Goal: Information Seeking & Learning: Learn about a topic

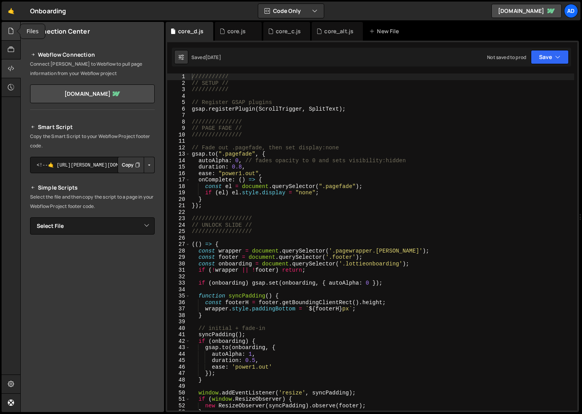
click at [11, 32] on icon at bounding box center [11, 31] width 6 height 9
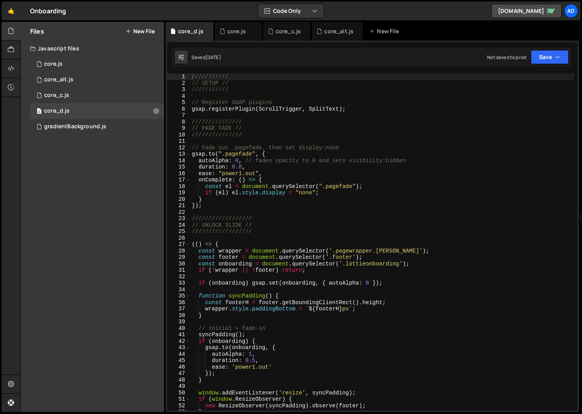
click at [268, 171] on div "/////////// // SETUP // /////////// // Register GSAP plugins gsap . registerPlu…" at bounding box center [382, 248] width 384 height 350
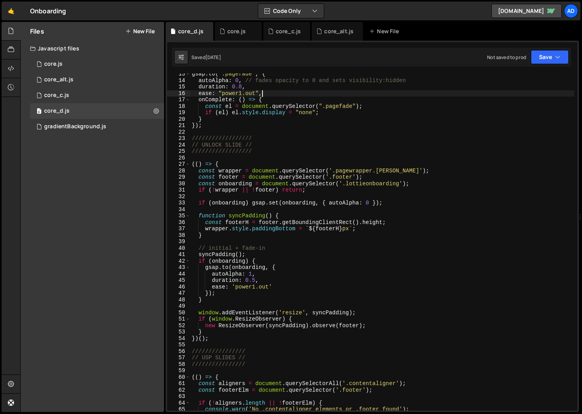
scroll to position [99, 0]
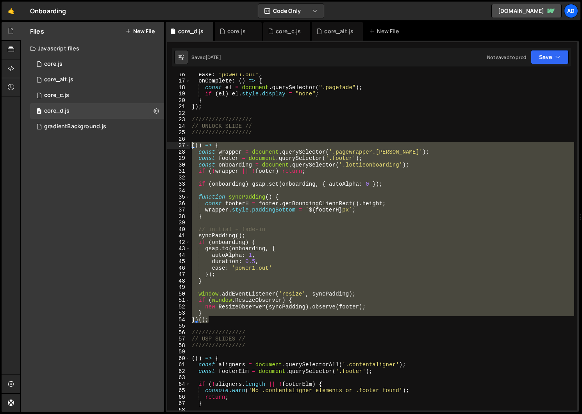
drag, startPoint x: 213, startPoint y: 320, endPoint x: 156, endPoint y: 144, distance: 184.3
click at [156, 144] on div "Files New File Javascript files 1 core.js 0 0 core_alt.js 0 0 core_c.js 0 0 1" at bounding box center [301, 217] width 562 height 390
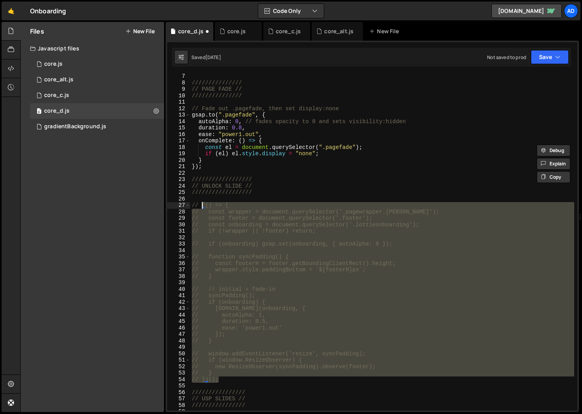
scroll to position [24, 0]
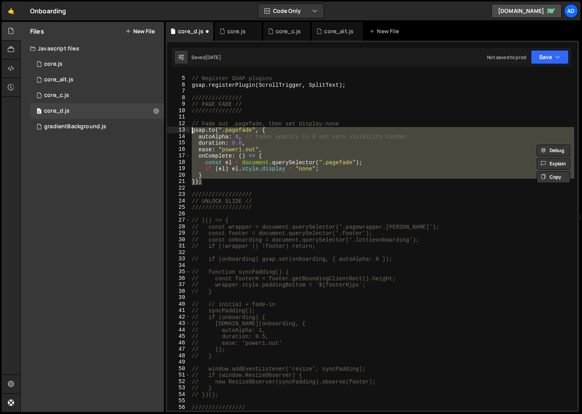
drag, startPoint x: 206, startPoint y: 182, endPoint x: 172, endPoint y: 127, distance: 64.2
click at [172, 127] on div "// (() => { // const wrapper = document.querySelector('.pagewrapper.[PERSON_NAM…" at bounding box center [372, 241] width 410 height 337
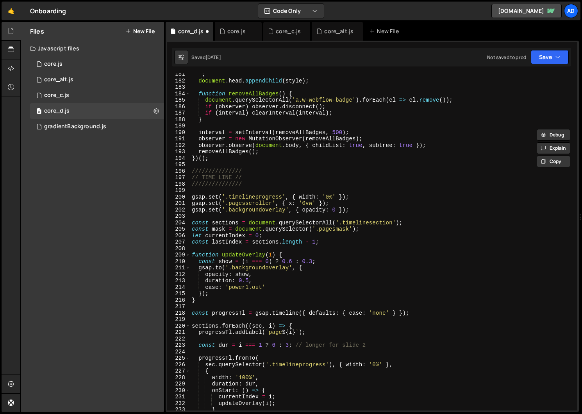
scroll to position [1162, 0]
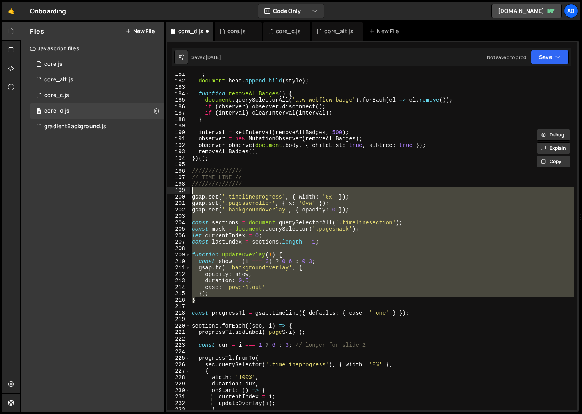
drag, startPoint x: 209, startPoint y: 301, endPoint x: 164, endPoint y: 193, distance: 117.1
click at [164, 193] on div "Files New File Javascript files 1 core.js 0 0 core_alt.js 0 0 core_c.js 0 0 1" at bounding box center [301, 217] width 562 height 390
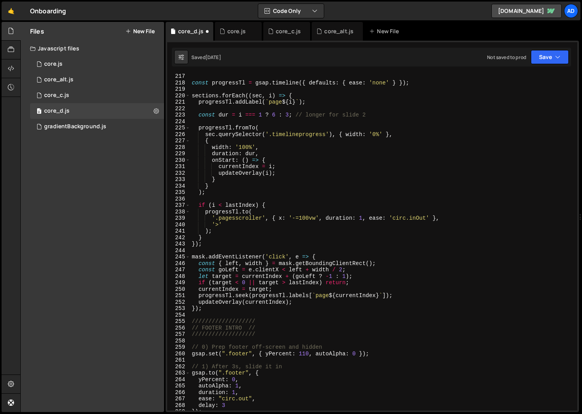
scroll to position [1392, 0]
click at [207, 305] on div "const progressTl = gsap . timeline ({ defaults : { ease : 'none' } }) ; section…" at bounding box center [382, 248] width 384 height 350
click at [206, 307] on div "const progressTl = gsap . timeline ({ defaults : { ease : 'none' } }) ; section…" at bounding box center [382, 248] width 384 height 350
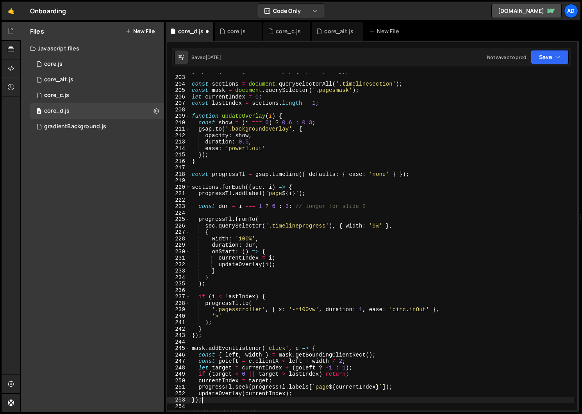
scroll to position [1191, 0]
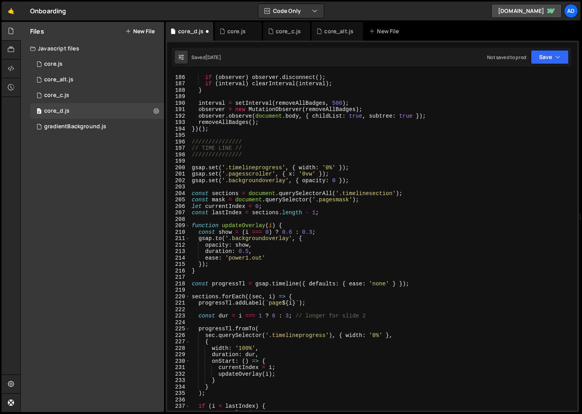
click at [191, 168] on div "document . querySelectorAll ( 'a.w-webflow-badge' ) . forEach ( el => el . remo…" at bounding box center [382, 243] width 384 height 350
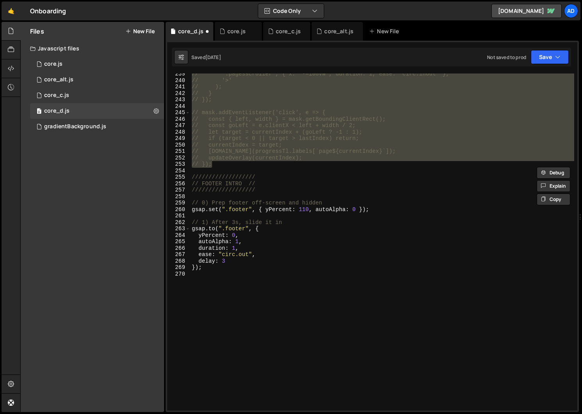
scroll to position [1114, 0]
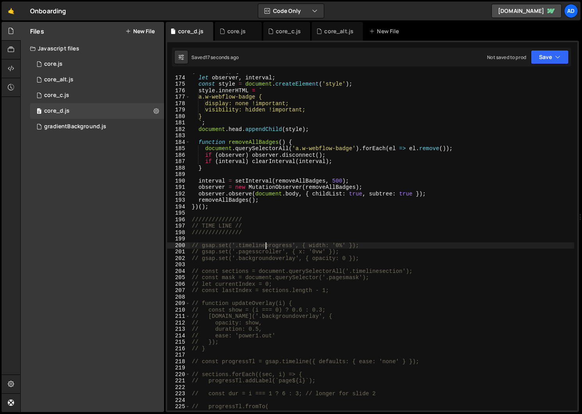
click at [266, 247] on div "( function ( ) { let observer , interval ; const style = document . createEleme…" at bounding box center [382, 243] width 384 height 350
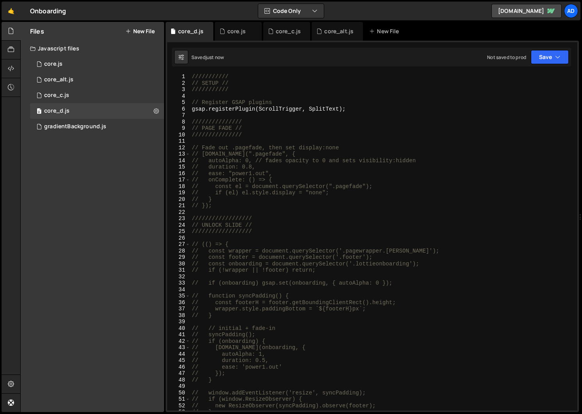
scroll to position [0, 0]
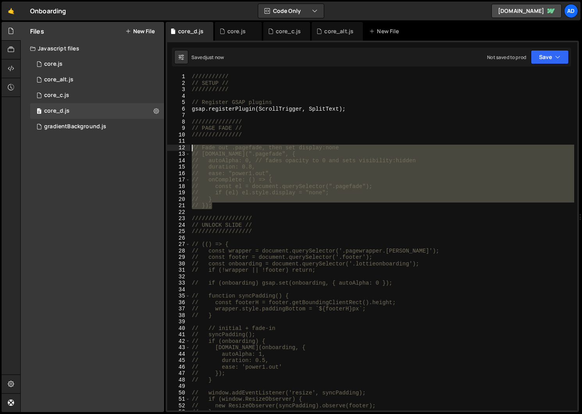
drag, startPoint x: 212, startPoint y: 205, endPoint x: 177, endPoint y: 148, distance: 67.6
click at [177, 148] on div "gsap.set('.timelineprogress', { width: '0%' }); 1 2 3 4 5 6 7 8 9 10 11 12 13 1…" at bounding box center [372, 241] width 410 height 337
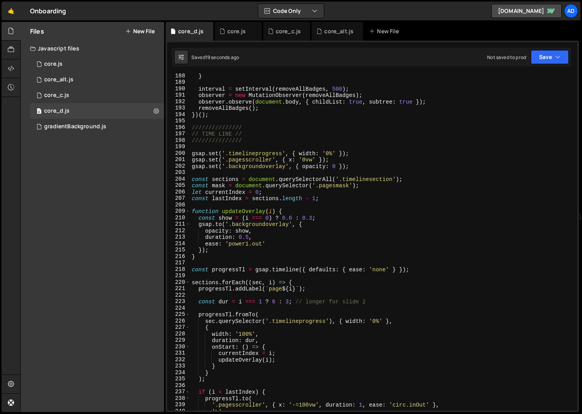
scroll to position [1206, 0]
click at [237, 159] on div "} interval = setInterval ( removeAllBadges , 500 ) ; observer = new MutationObs…" at bounding box center [382, 248] width 384 height 350
type textarea "gsap.set('.timelineprogress', { width: '0%' });"
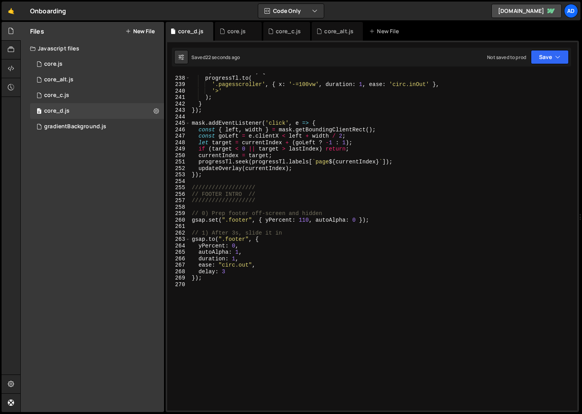
scroll to position [1568, 0]
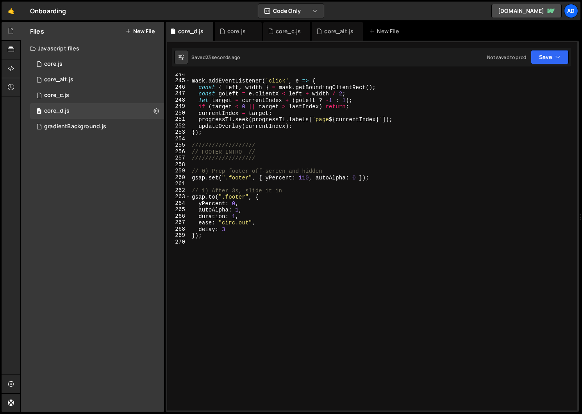
click at [218, 133] on div "mask . addEventListener ( 'click' , e => { const { left , width } = mask . getB…" at bounding box center [382, 246] width 384 height 350
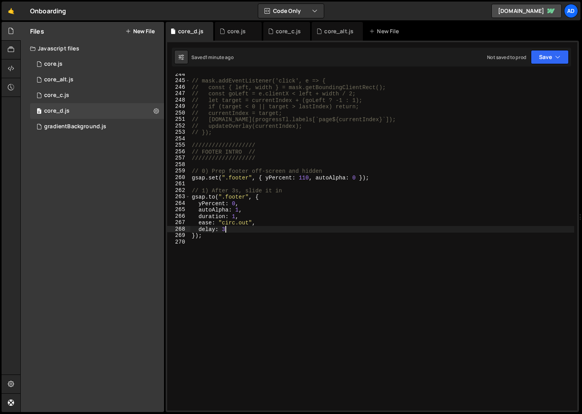
click at [224, 230] on div "// mask.addEventListener('click', e => { // const { left, width } = mask.getBou…" at bounding box center [382, 246] width 384 height 350
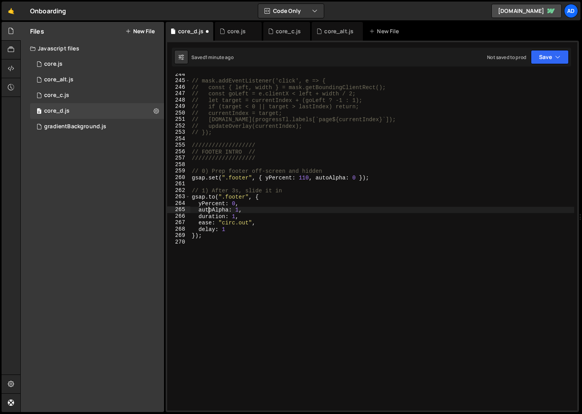
click at [207, 212] on div "// mask.addEventListener('click', e => { // const { left, width } = mask.getBou…" at bounding box center [382, 246] width 384 height 350
type textarea "autoAlpha: 1,"
